Goal: Task Accomplishment & Management: Use online tool/utility

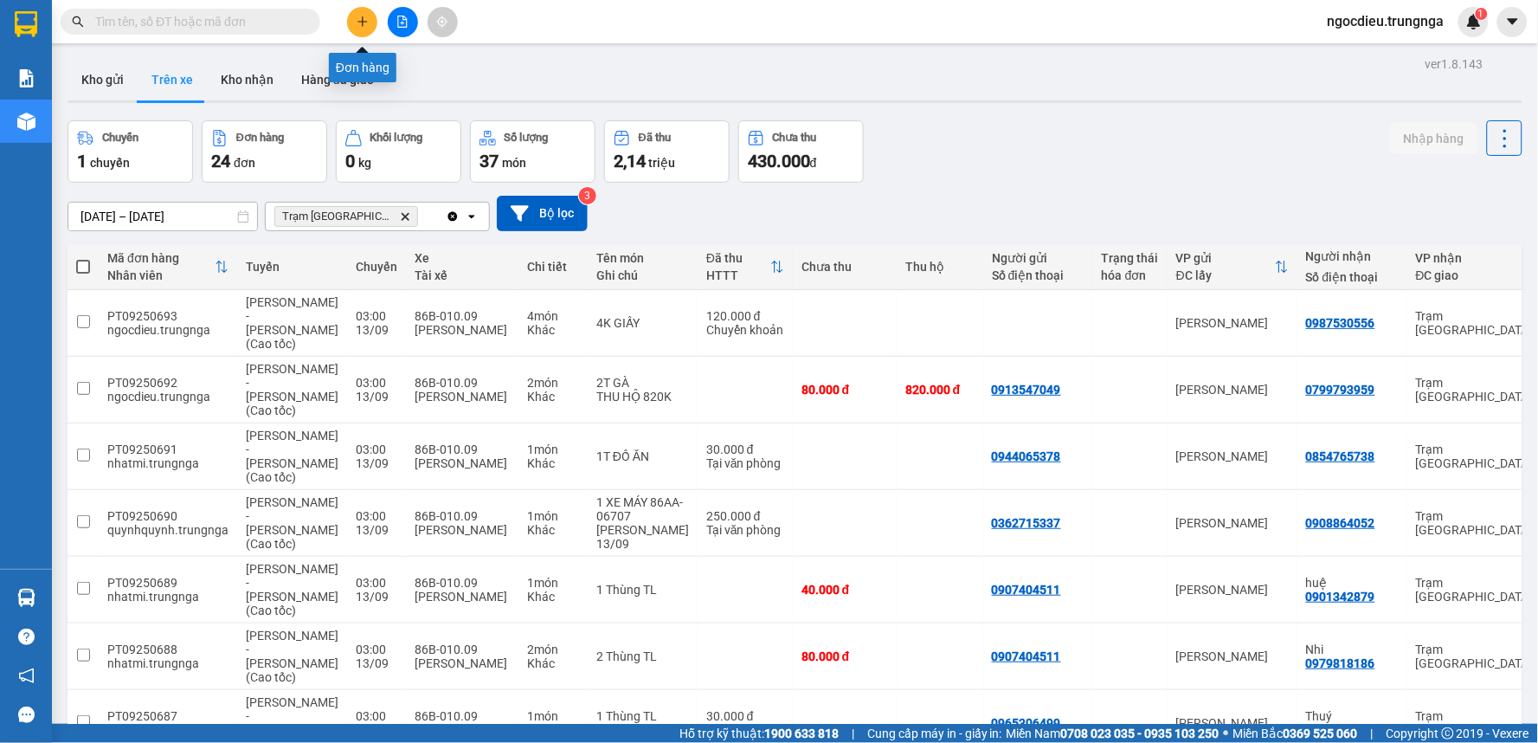
click at [392, 19] on button at bounding box center [403, 22] width 30 height 30
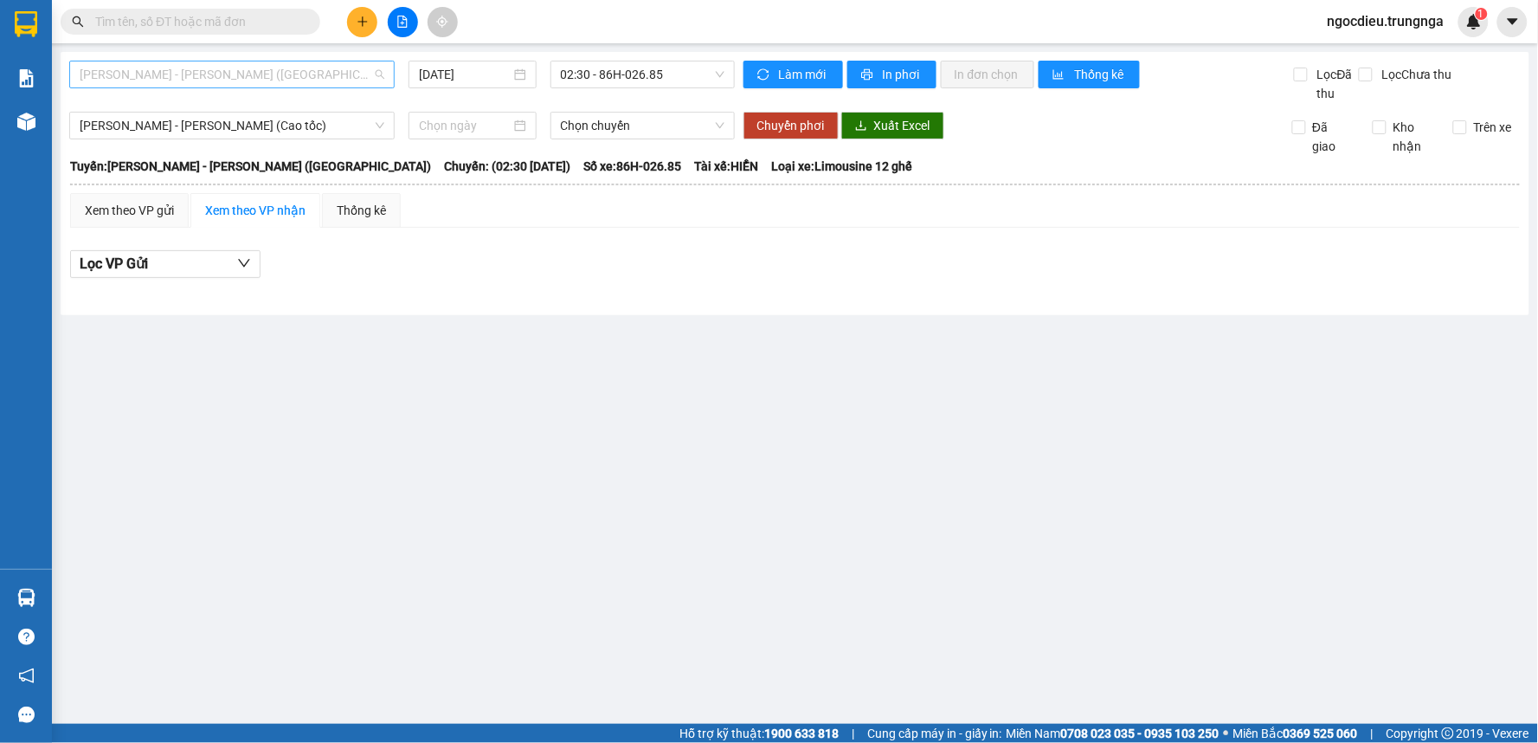
click at [219, 78] on span "[PERSON_NAME] - [PERSON_NAME] ([GEOGRAPHIC_DATA])" at bounding box center [232, 74] width 305 height 26
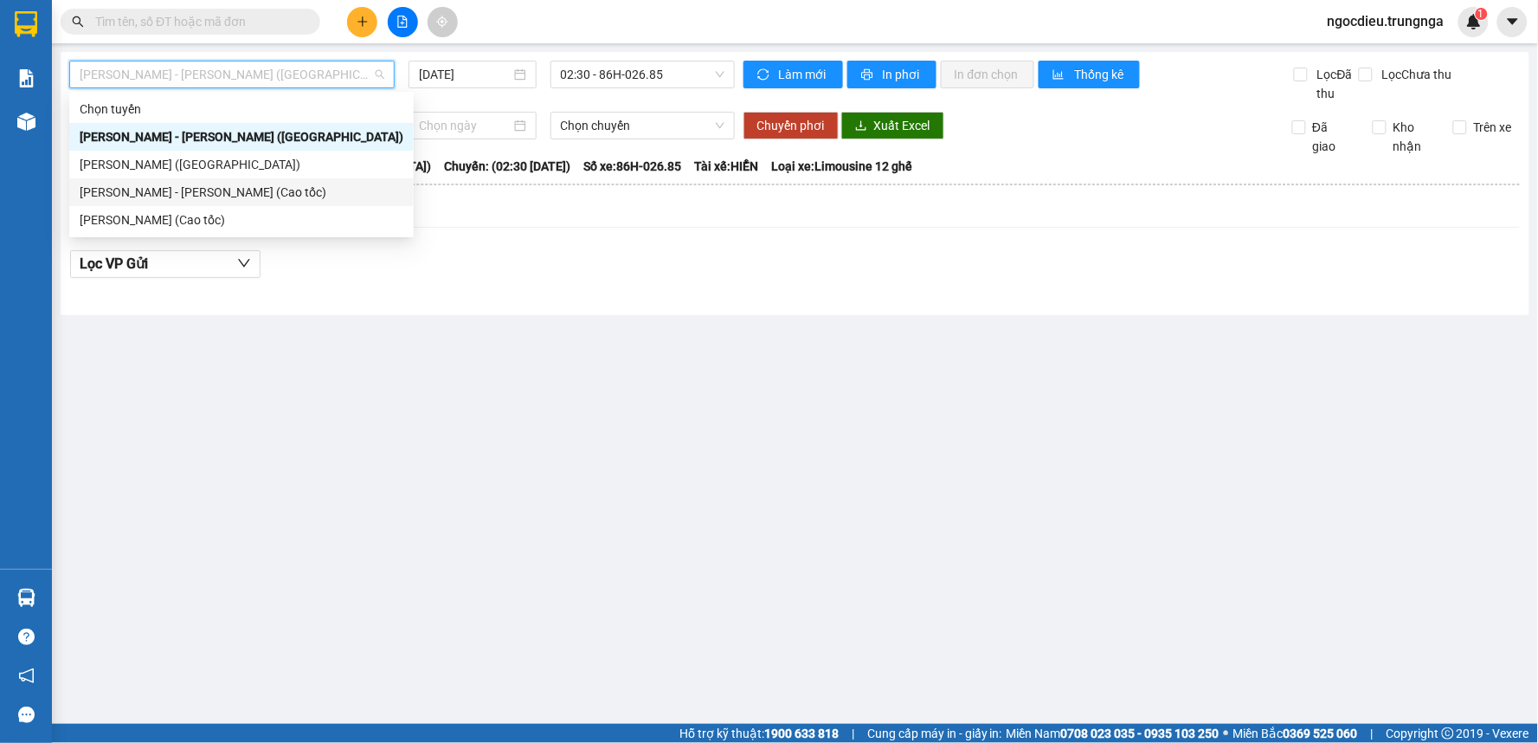
click at [220, 188] on div "[PERSON_NAME] - [PERSON_NAME] (Cao tốc)" at bounding box center [242, 192] width 324 height 19
type input "[DATE]"
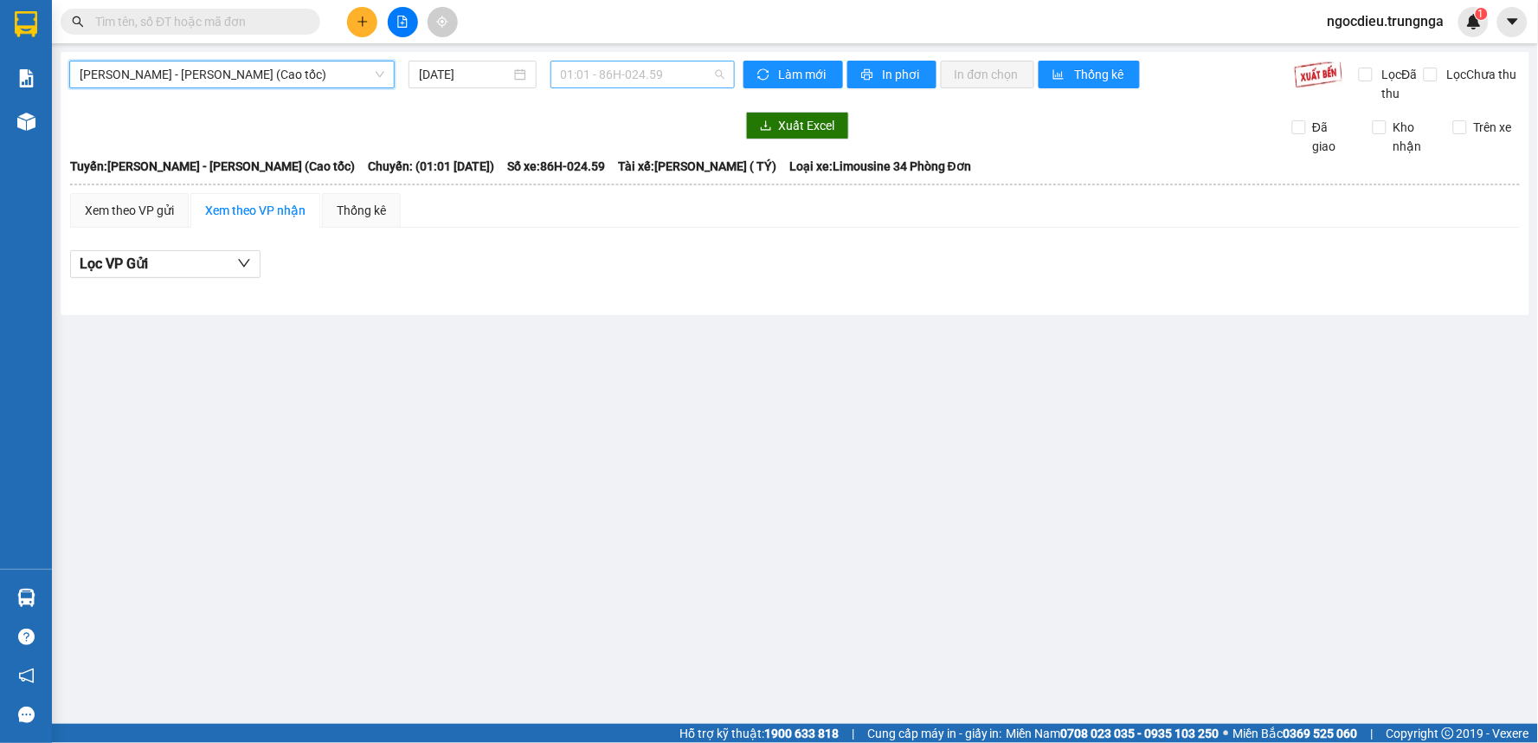
click at [618, 72] on span "01:01 - 86H-024.59" at bounding box center [643, 74] width 164 height 26
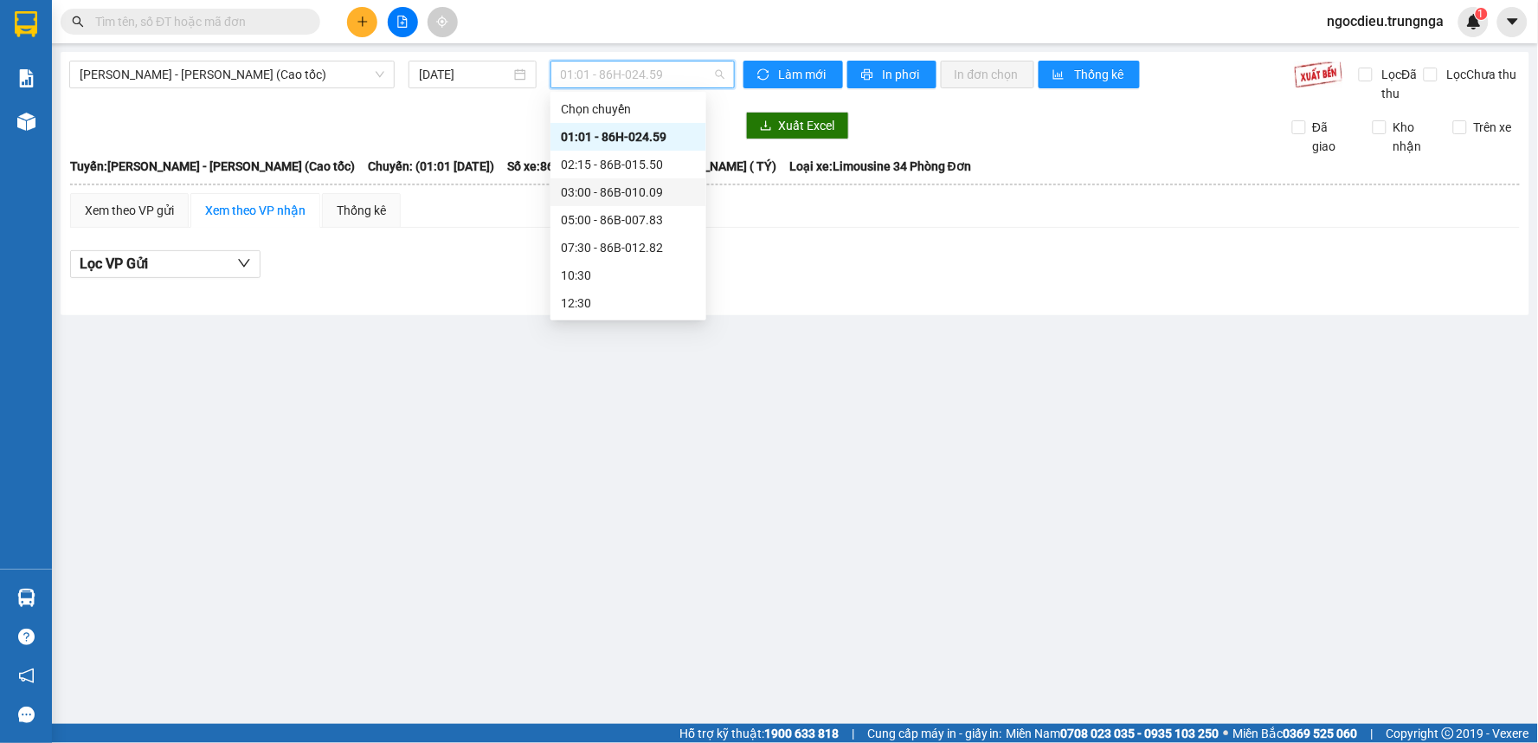
click at [603, 179] on div "03:00 - 86B-010.09" at bounding box center [629, 192] width 156 height 28
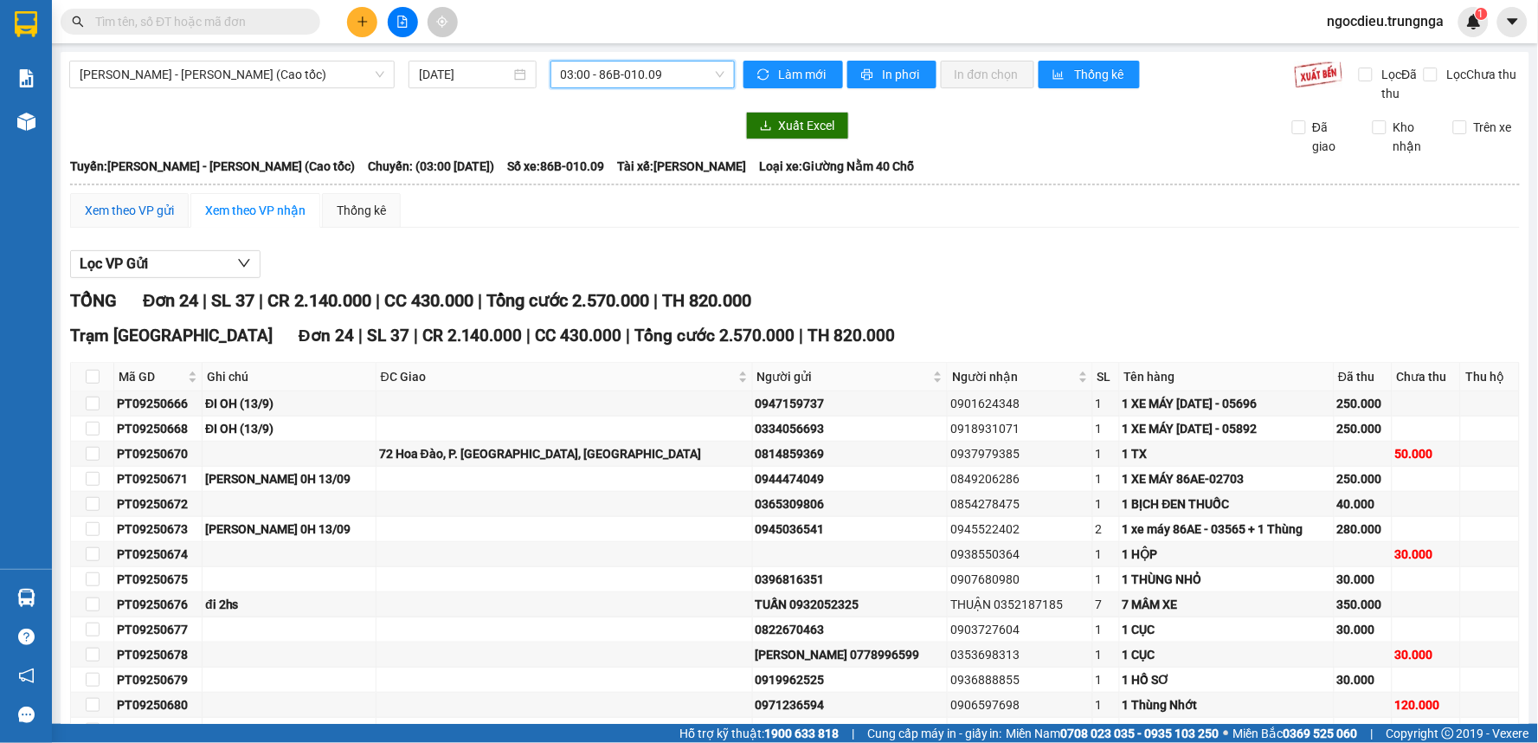
click at [151, 210] on div "Xem theo VP gửi" at bounding box center [129, 210] width 89 height 19
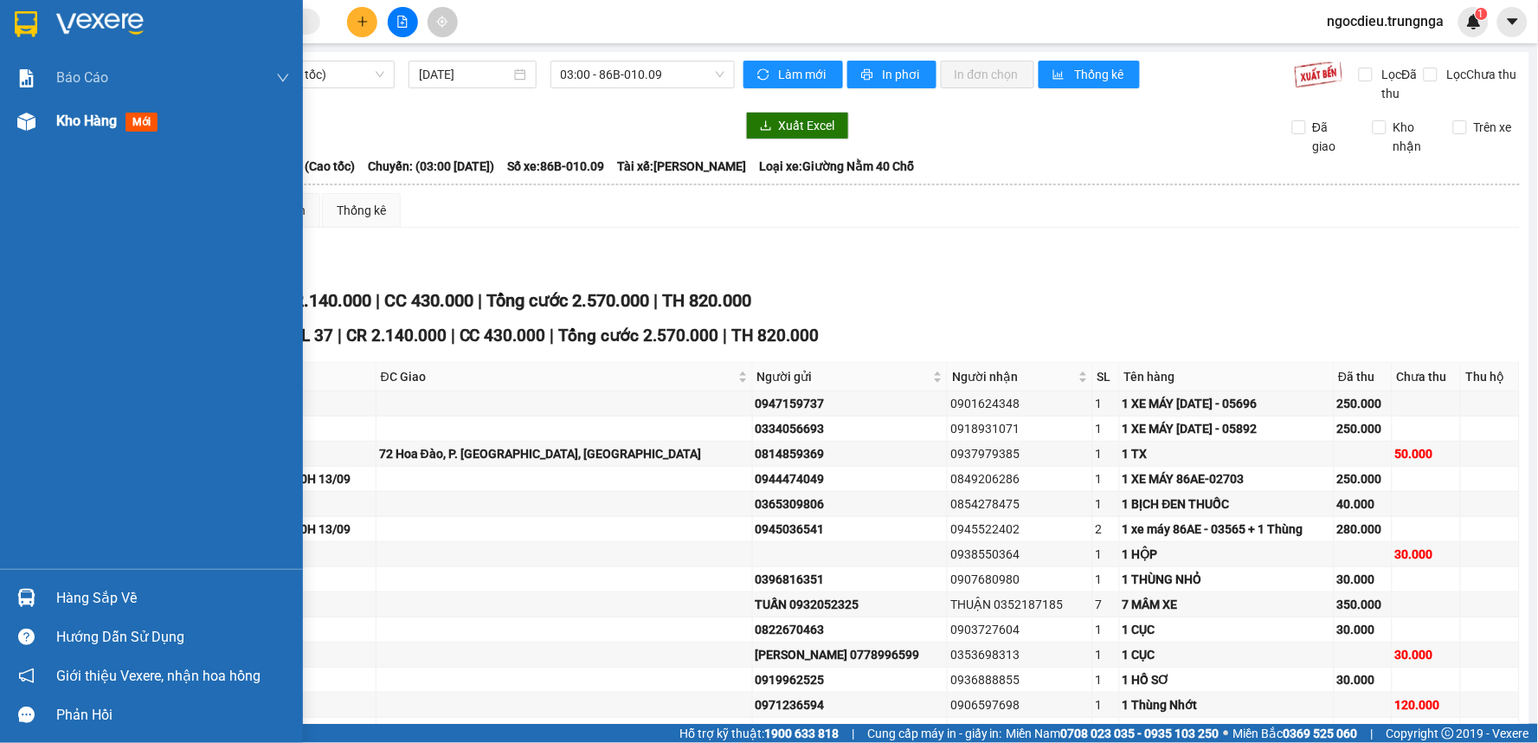
click at [59, 121] on span "Kho hàng" at bounding box center [86, 121] width 61 height 16
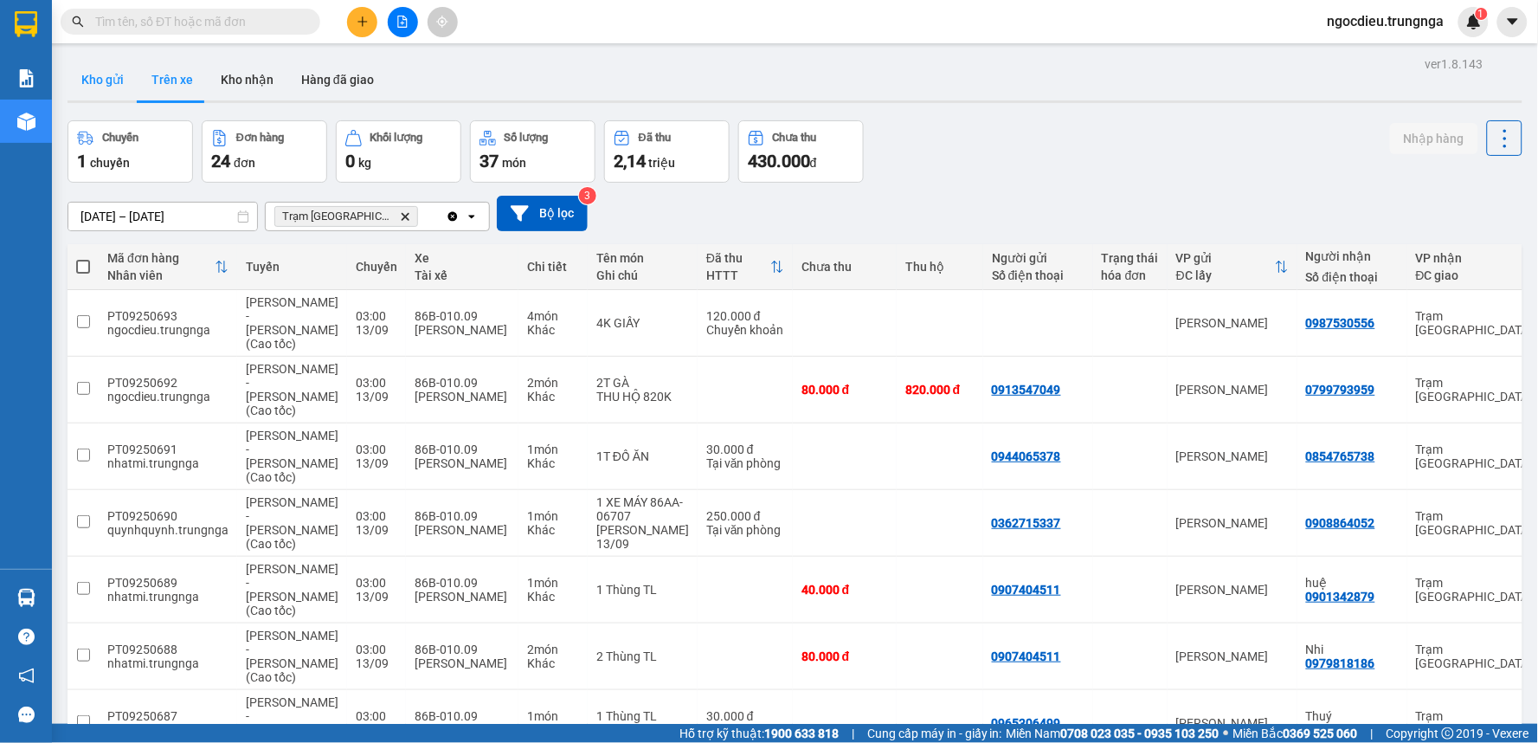
click at [132, 87] on button "Kho gửi" at bounding box center [103, 80] width 70 height 42
